Goal: Information Seeking & Learning: Learn about a topic

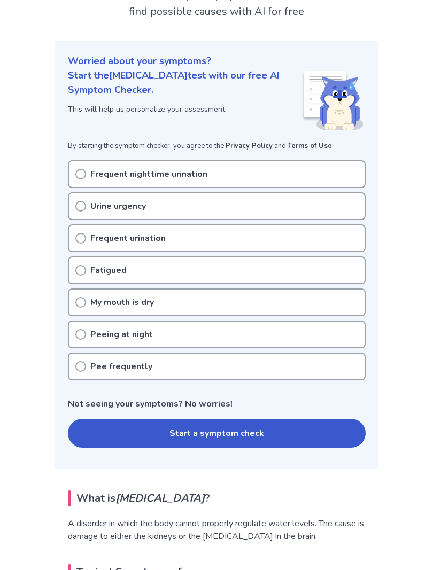
scroll to position [83, 0]
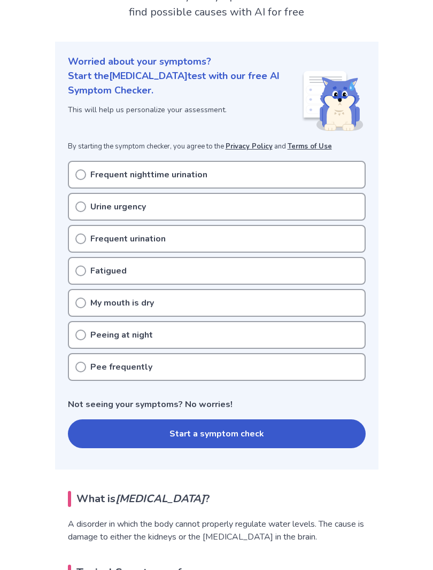
click at [91, 279] on div "Fatigued" at bounding box center [217, 271] width 298 height 28
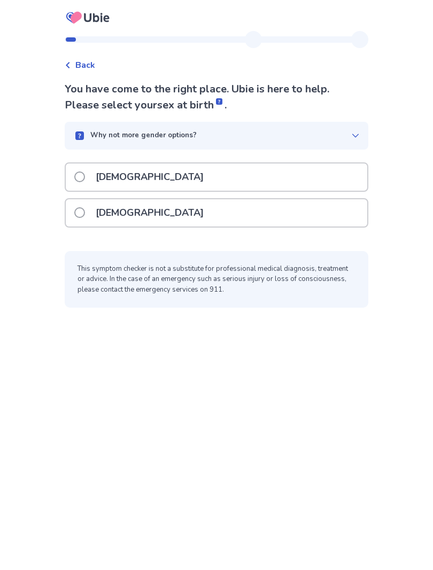
click at [94, 214] on label "Female" at bounding box center [142, 212] width 136 height 27
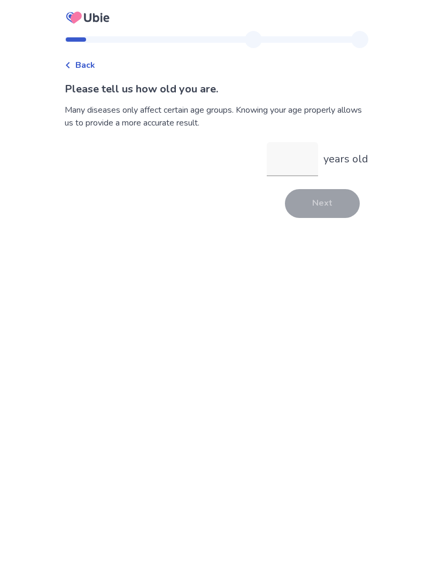
click at [281, 163] on input "years old" at bounding box center [292, 159] width 51 height 34
type input "**"
click at [303, 205] on button "Next" at bounding box center [322, 203] width 75 height 29
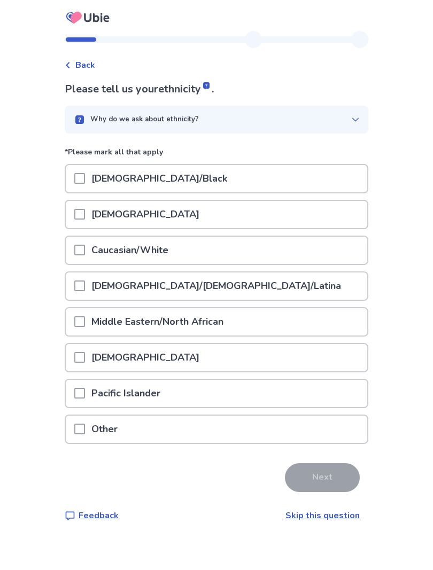
click at [76, 179] on div "African American/Black" at bounding box center [217, 178] width 302 height 27
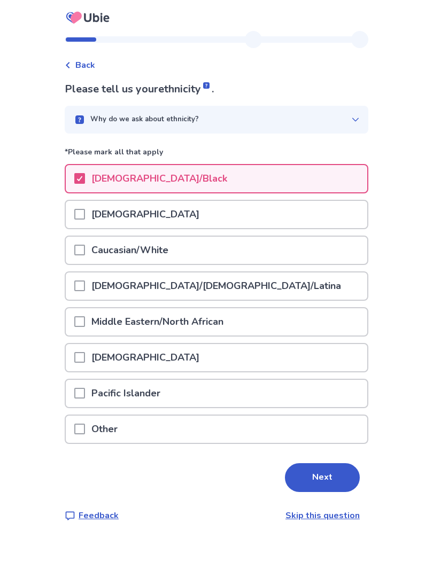
click at [84, 360] on span at bounding box center [79, 357] width 11 height 11
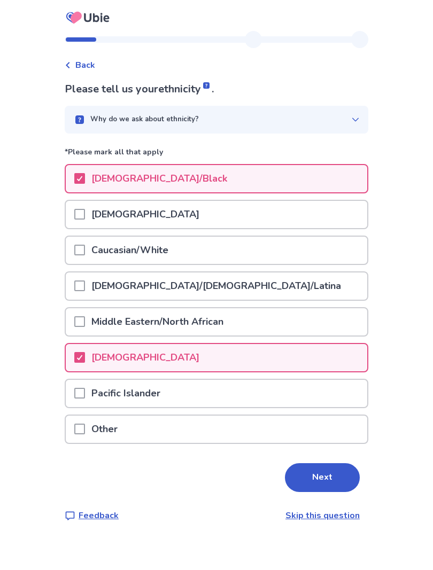
click at [85, 258] on div at bounding box center [79, 250] width 11 height 27
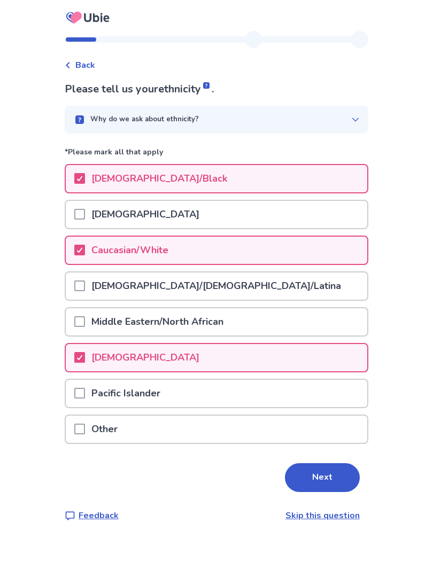
click at [302, 474] on button "Next" at bounding box center [322, 477] width 75 height 29
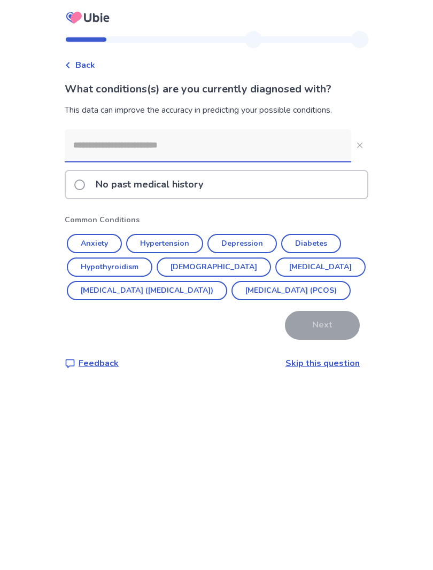
click at [102, 140] on input at bounding box center [208, 145] width 287 height 32
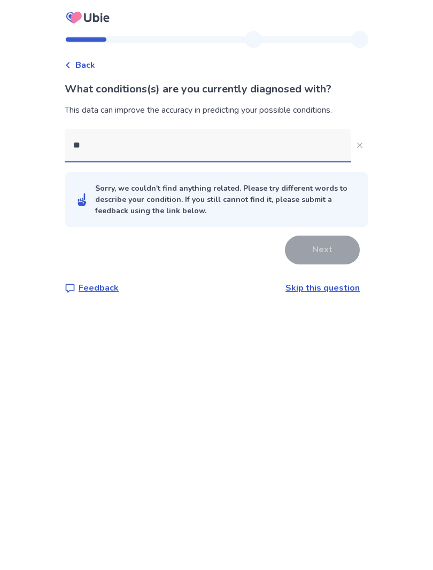
type input "***"
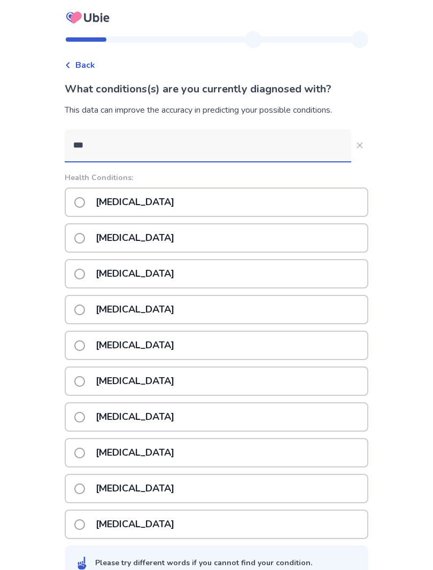
click at [129, 273] on p "Celiac disease" at bounding box center [134, 273] width 91 height 27
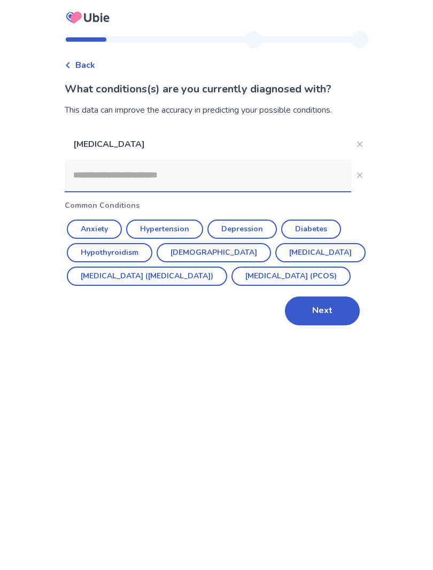
click at [296, 326] on button "Next" at bounding box center [322, 311] width 75 height 29
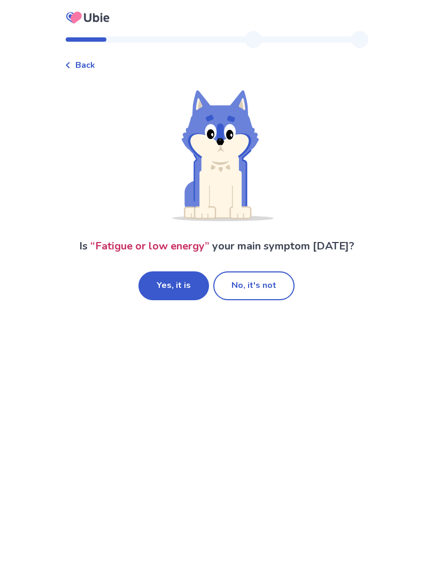
click at [168, 289] on button "Yes, it is" at bounding box center [173, 286] width 71 height 29
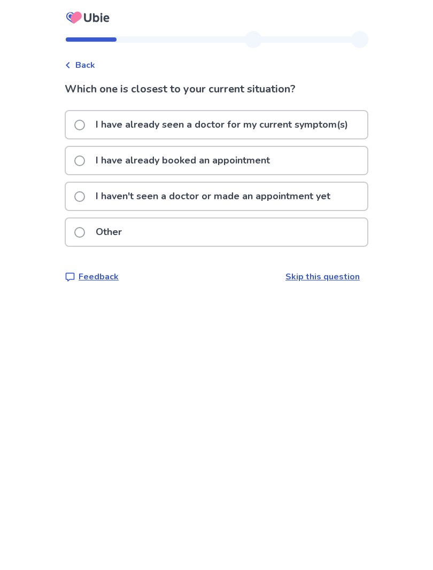
click at [116, 204] on p "I haven't seen a doctor or made an appointment yet" at bounding box center [213, 196] width 248 height 27
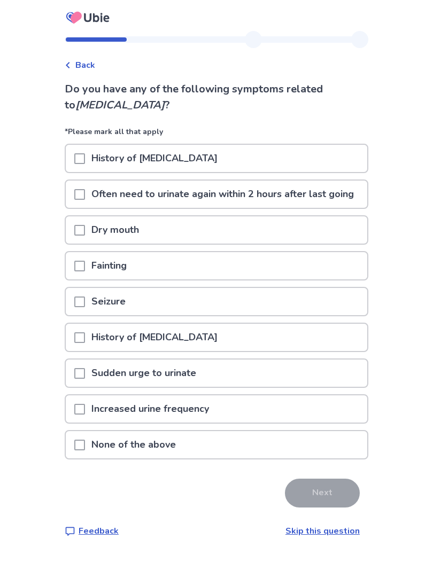
scroll to position [46, 0]
click at [100, 181] on p "Often need to urinate again within 2 hours after last going" at bounding box center [222, 194] width 275 height 27
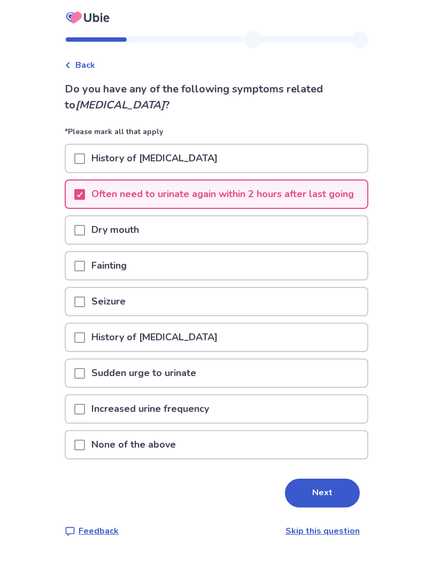
click at [83, 368] on span at bounding box center [79, 373] width 11 height 11
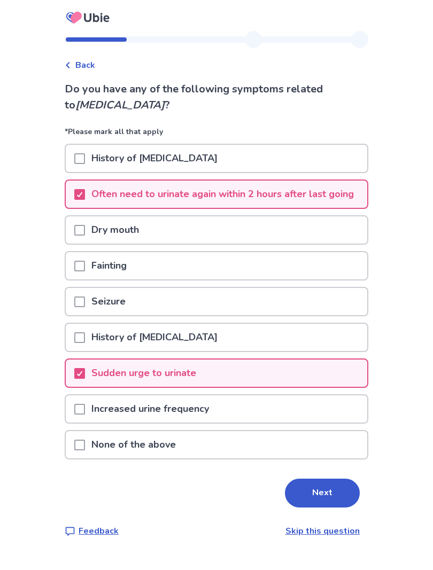
click at [85, 404] on span at bounding box center [79, 409] width 11 height 11
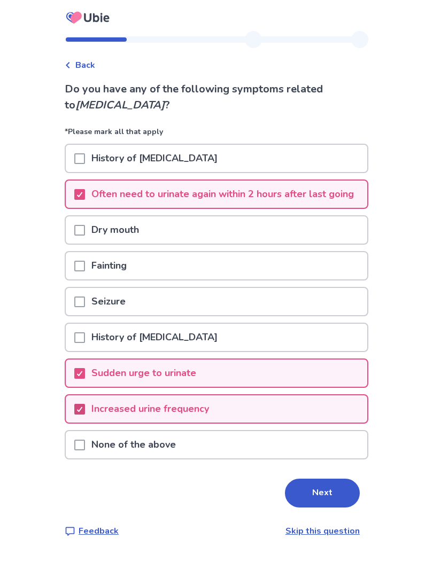
click at [85, 404] on span at bounding box center [79, 409] width 11 height 11
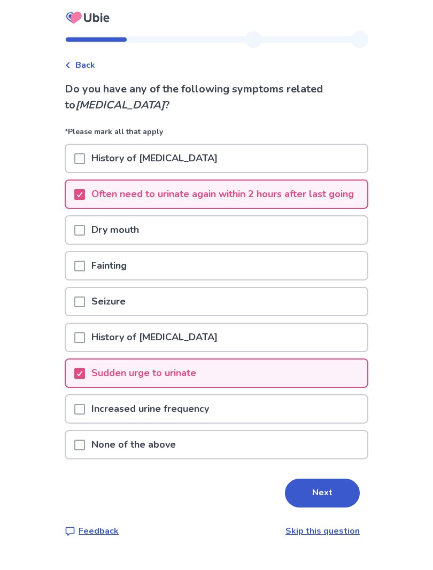
click at [297, 479] on button "Next" at bounding box center [322, 493] width 75 height 29
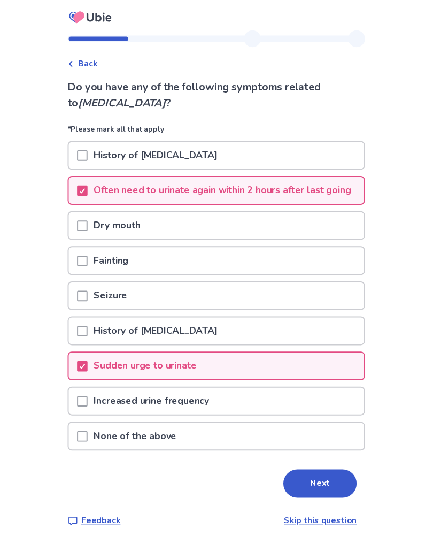
scroll to position [0, 0]
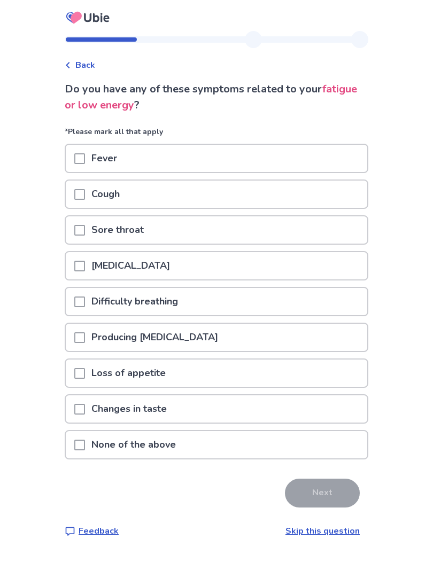
click at [85, 440] on span at bounding box center [79, 445] width 11 height 11
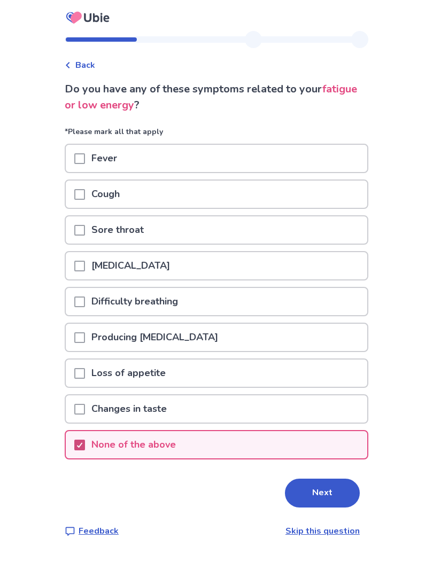
click at [292, 493] on button "Next" at bounding box center [322, 493] width 75 height 29
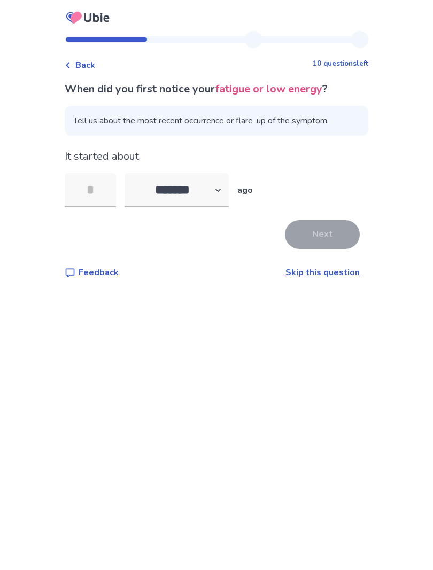
click at [101, 189] on input "tel" at bounding box center [90, 190] width 51 height 34
click at [152, 184] on select "******* ****** ******* ******** *******" at bounding box center [177, 190] width 104 height 34
click at [155, 185] on select "******* ****** ******* ******** *******" at bounding box center [177, 190] width 104 height 34
click at [155, 190] on select "******* ****** ******* ******** *******" at bounding box center [177, 190] width 104 height 34
select select "*"
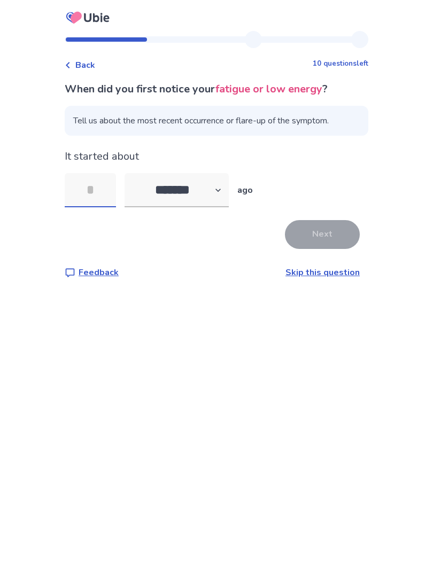
click at [106, 195] on input "tel" at bounding box center [90, 190] width 51 height 34
type input "*"
click at [302, 227] on button "Next" at bounding box center [322, 234] width 75 height 29
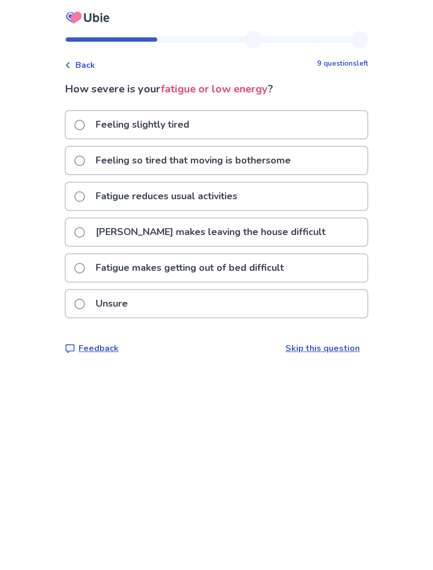
click at [96, 165] on p "Feeling so tired that moving is bothersome" at bounding box center [193, 160] width 208 height 27
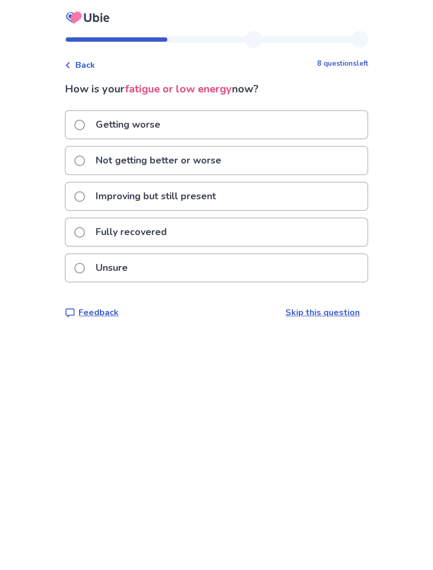
click at [92, 159] on label "Not getting better or worse" at bounding box center [150, 160] width 153 height 27
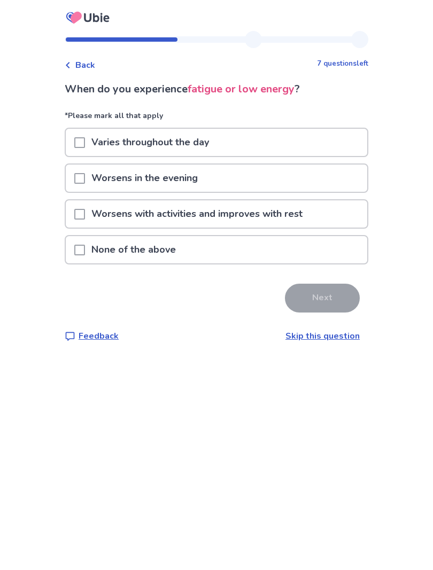
click at [88, 61] on span "Back" at bounding box center [85, 65] width 20 height 13
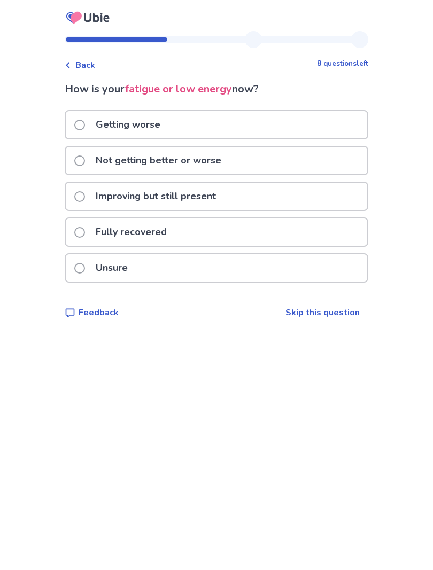
click at [89, 63] on span "Back" at bounding box center [85, 65] width 20 height 13
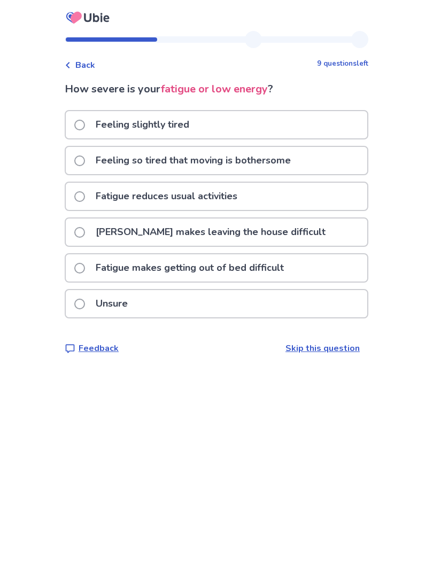
click at [87, 63] on span "Back" at bounding box center [85, 65] width 20 height 13
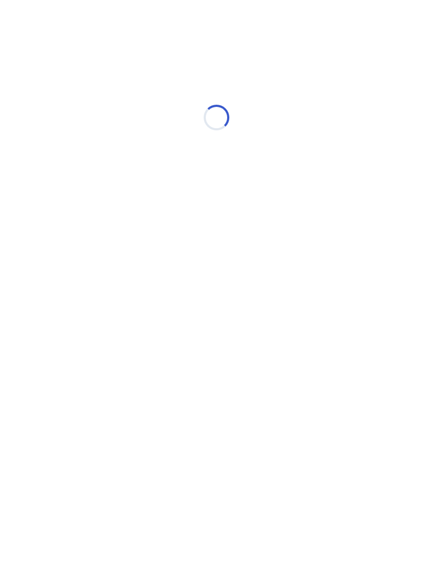
select select "*"
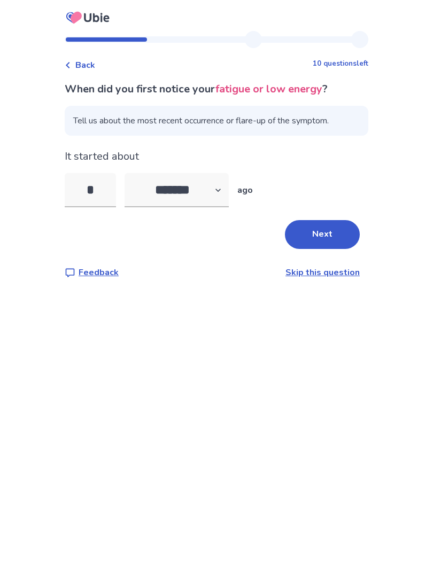
click at [82, 60] on span "Back" at bounding box center [85, 65] width 20 height 13
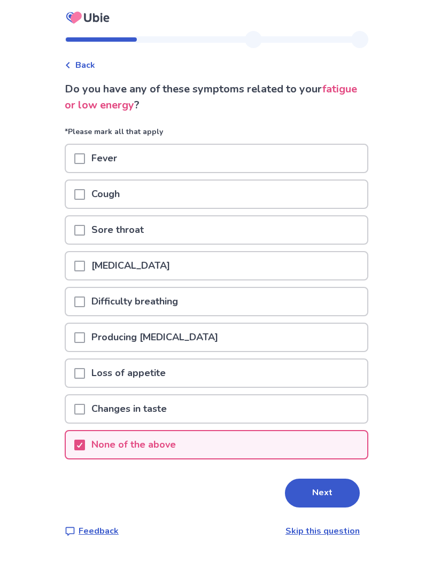
click at [80, 59] on div "Back" at bounding box center [80, 65] width 30 height 13
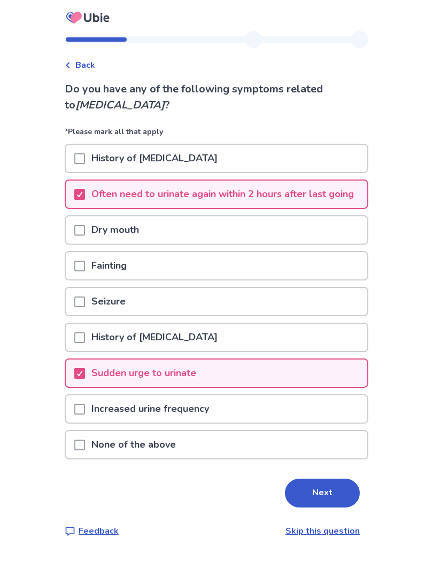
click at [86, 63] on span "Back" at bounding box center [85, 65] width 20 height 13
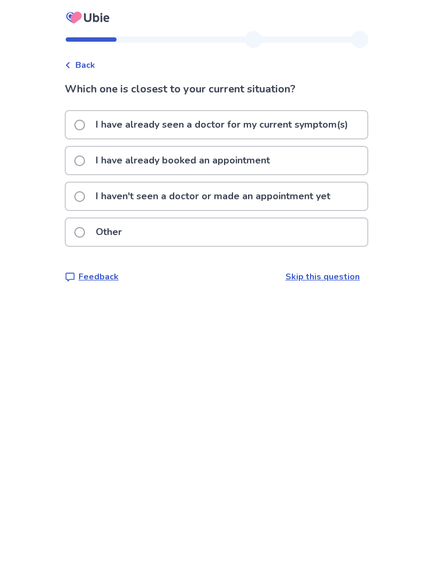
click at [79, 59] on div "Back" at bounding box center [80, 65] width 30 height 13
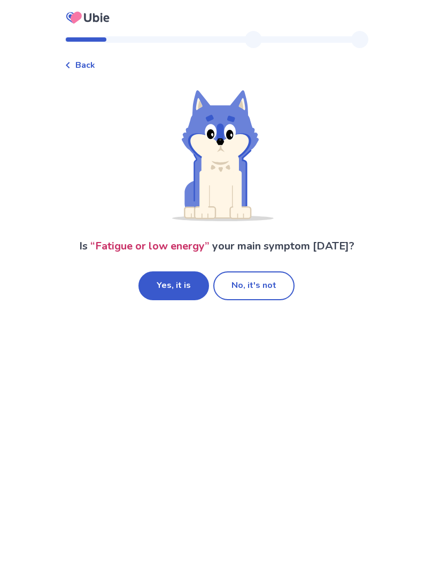
click at [243, 280] on button "No, it's not" at bounding box center [253, 286] width 81 height 29
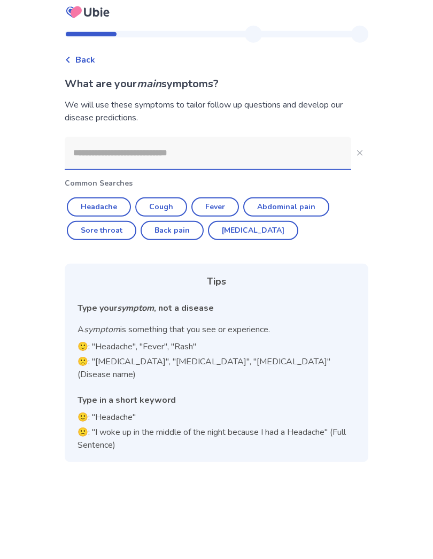
scroll to position [12, 0]
